Goal: Transaction & Acquisition: Purchase product/service

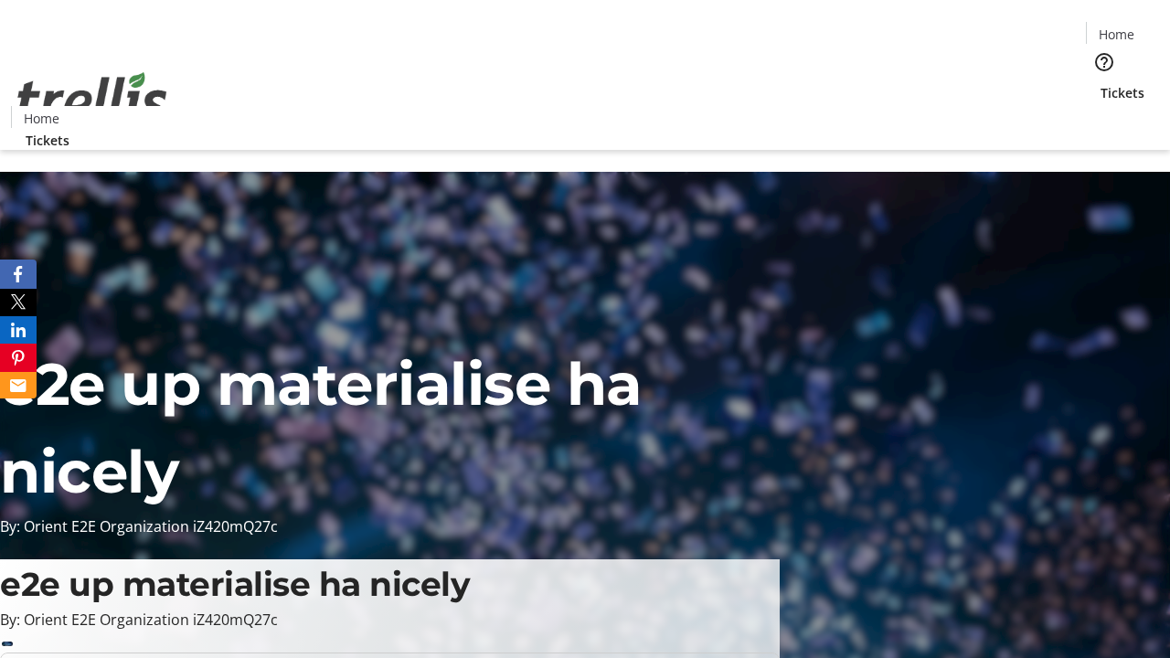
click at [1100, 83] on span "Tickets" at bounding box center [1122, 92] width 44 height 19
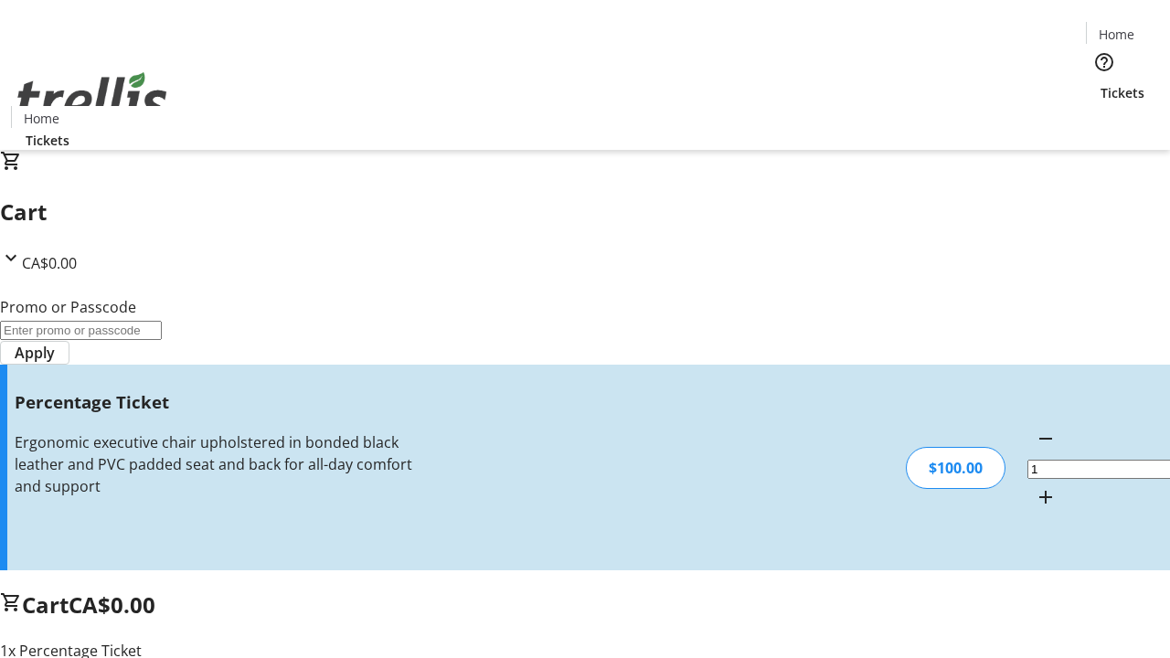
type input "FOO"
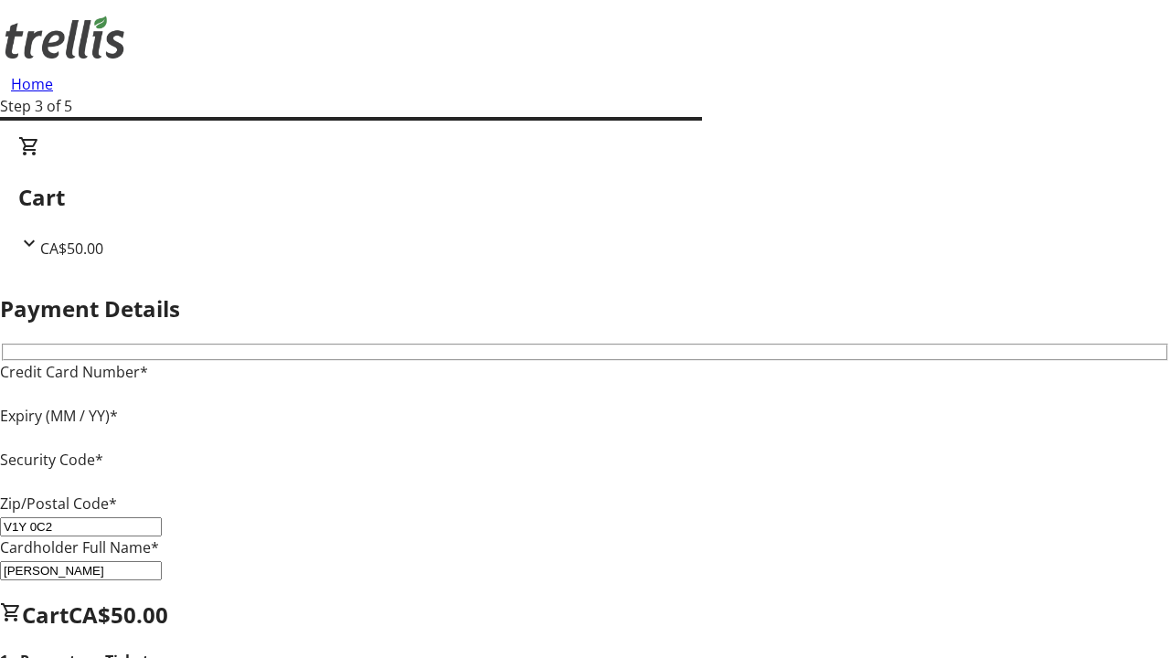
type input "V1Y 0C2"
